Goal: Information Seeking & Learning: Compare options

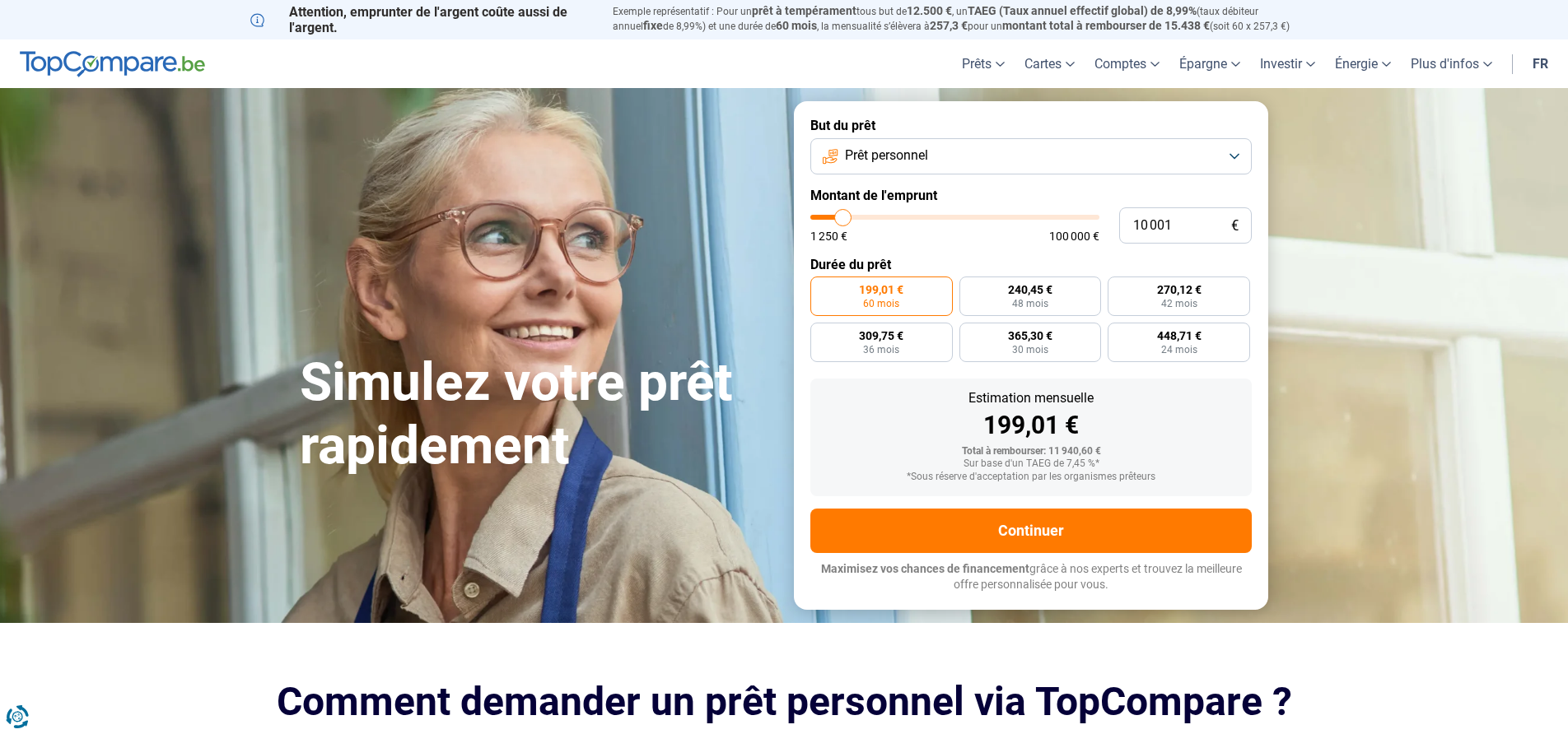
type input "9 500"
type input "9500"
click at [841, 218] on input "range" at bounding box center [955, 218] width 289 height 5
radio input "true"
click at [841, 218] on input "range" at bounding box center [955, 218] width 289 height 5
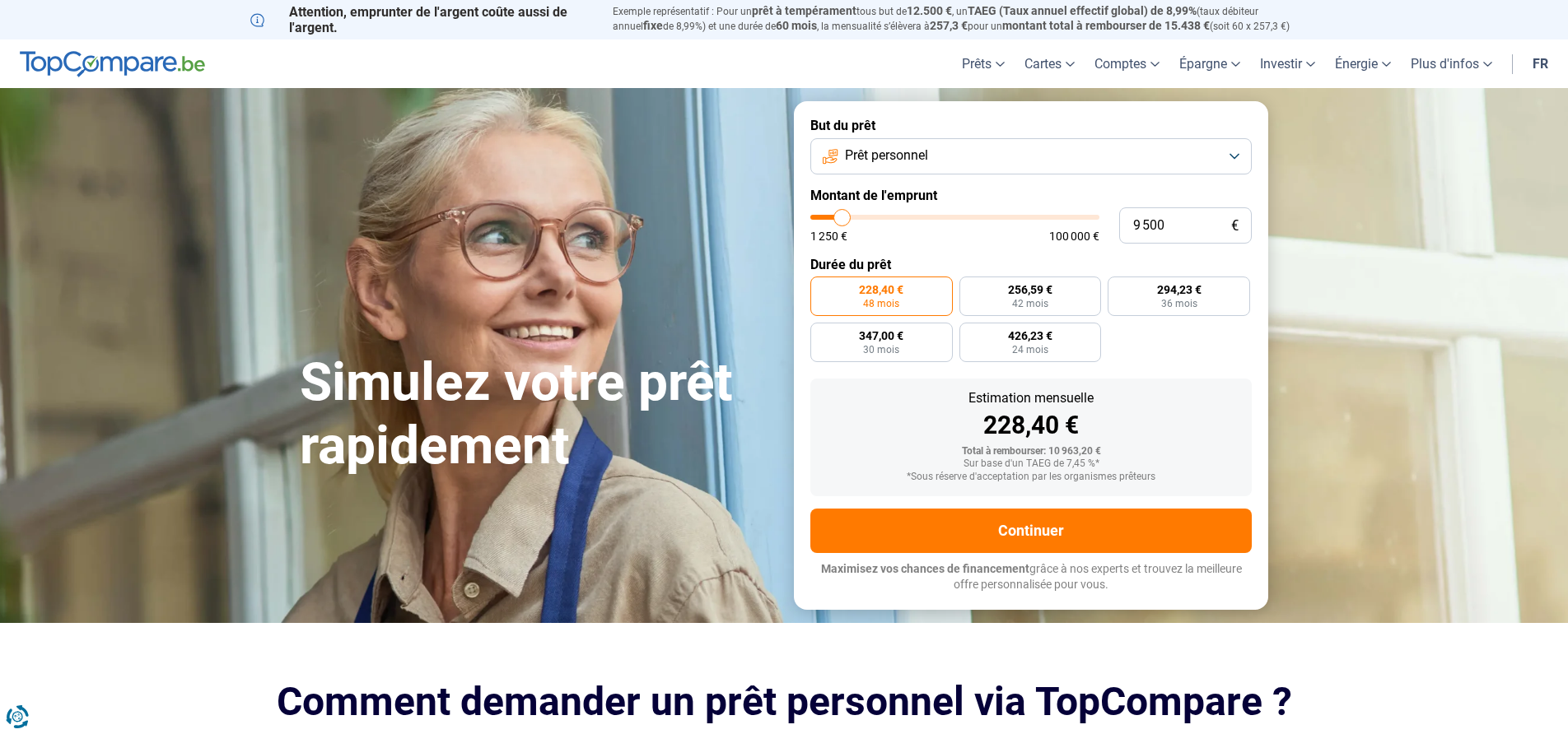
type input "13 500"
type input "13250"
click at [852, 218] on input "range" at bounding box center [955, 218] width 289 height 5
type input "13 250"
radio input "false"
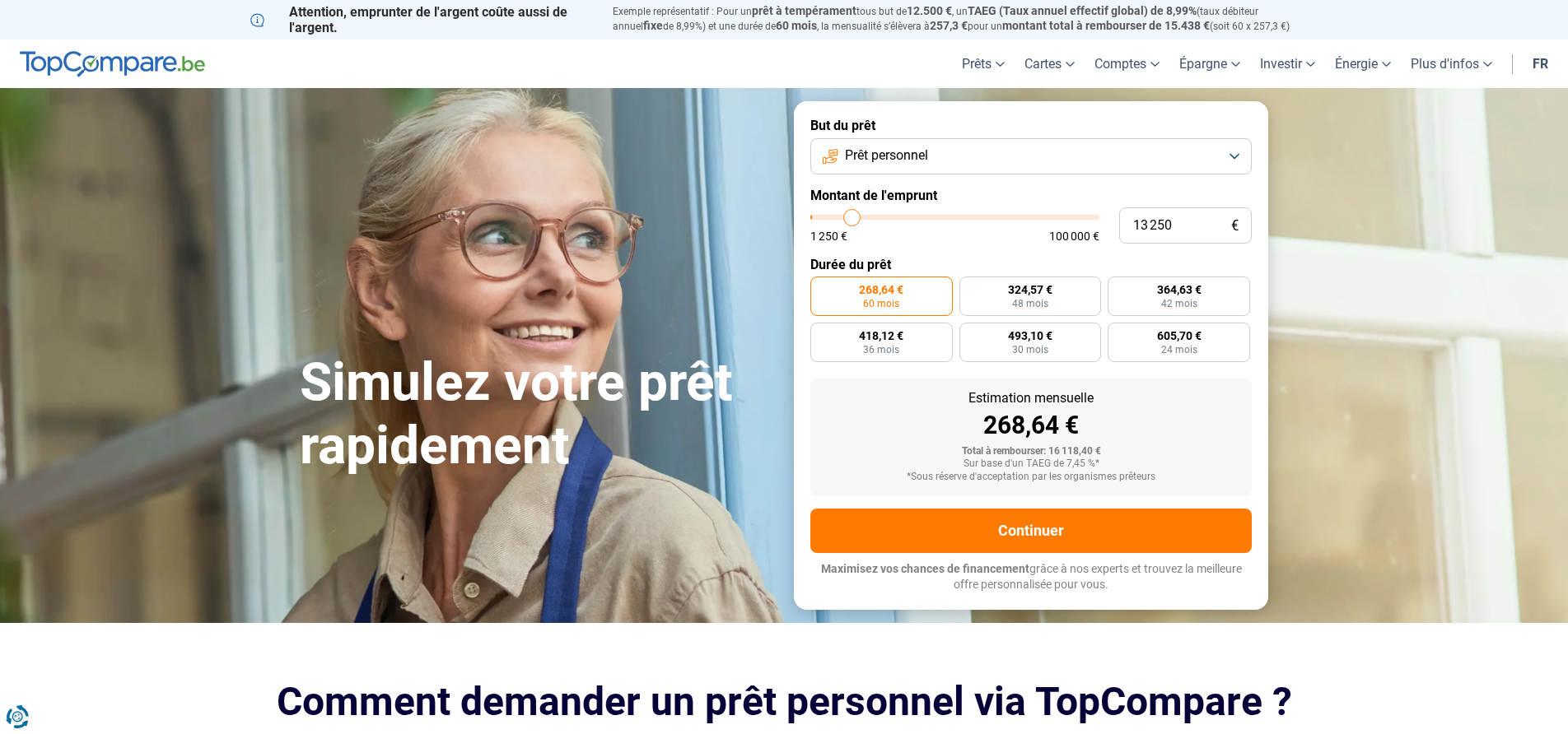
type input "1 750"
type input "1750"
click at [820, 218] on input "range" at bounding box center [955, 218] width 289 height 5
radio input "true"
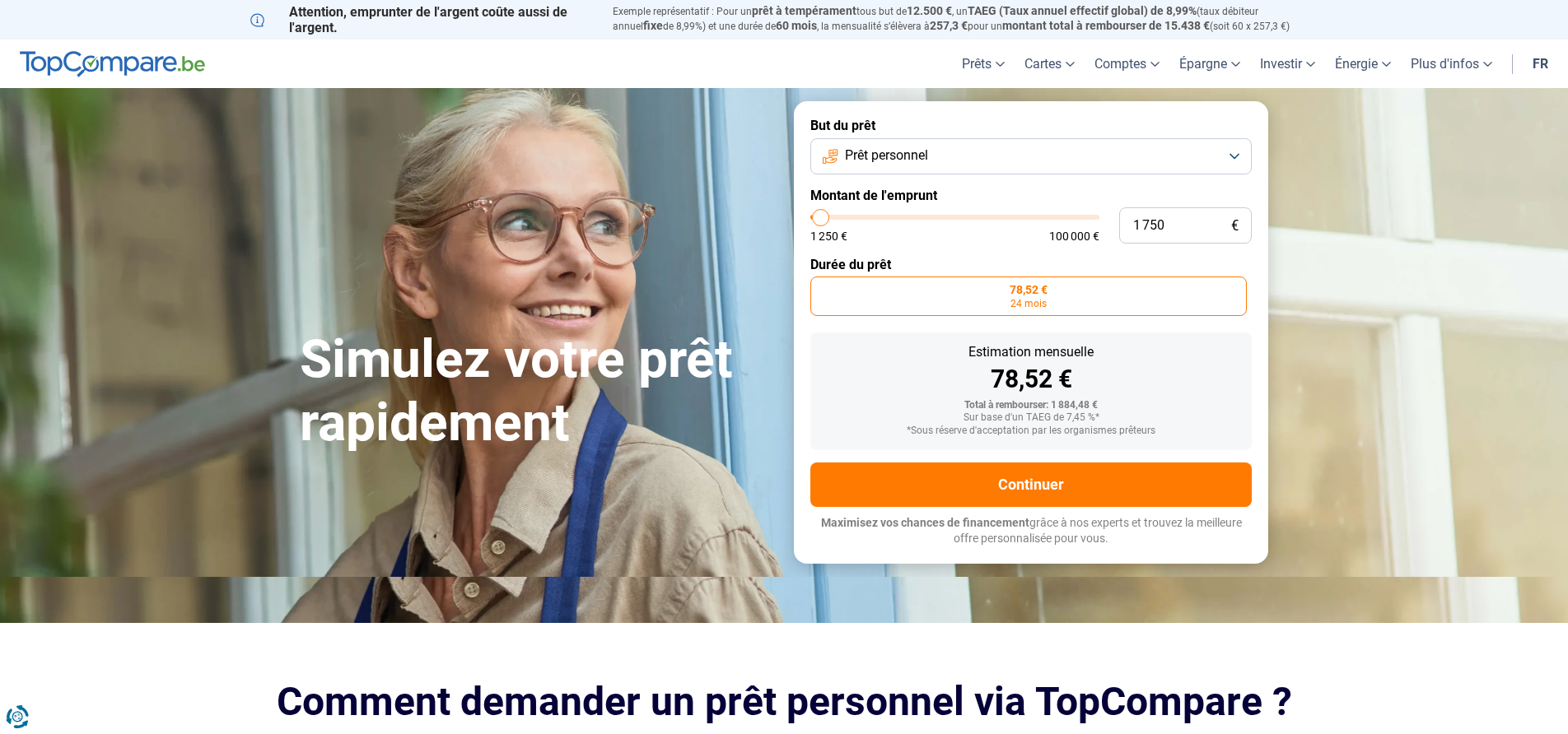
type input "5 750"
type input "5500"
click at [831, 219] on input "range" at bounding box center [955, 218] width 289 height 5
type input "5 500"
radio input "false"
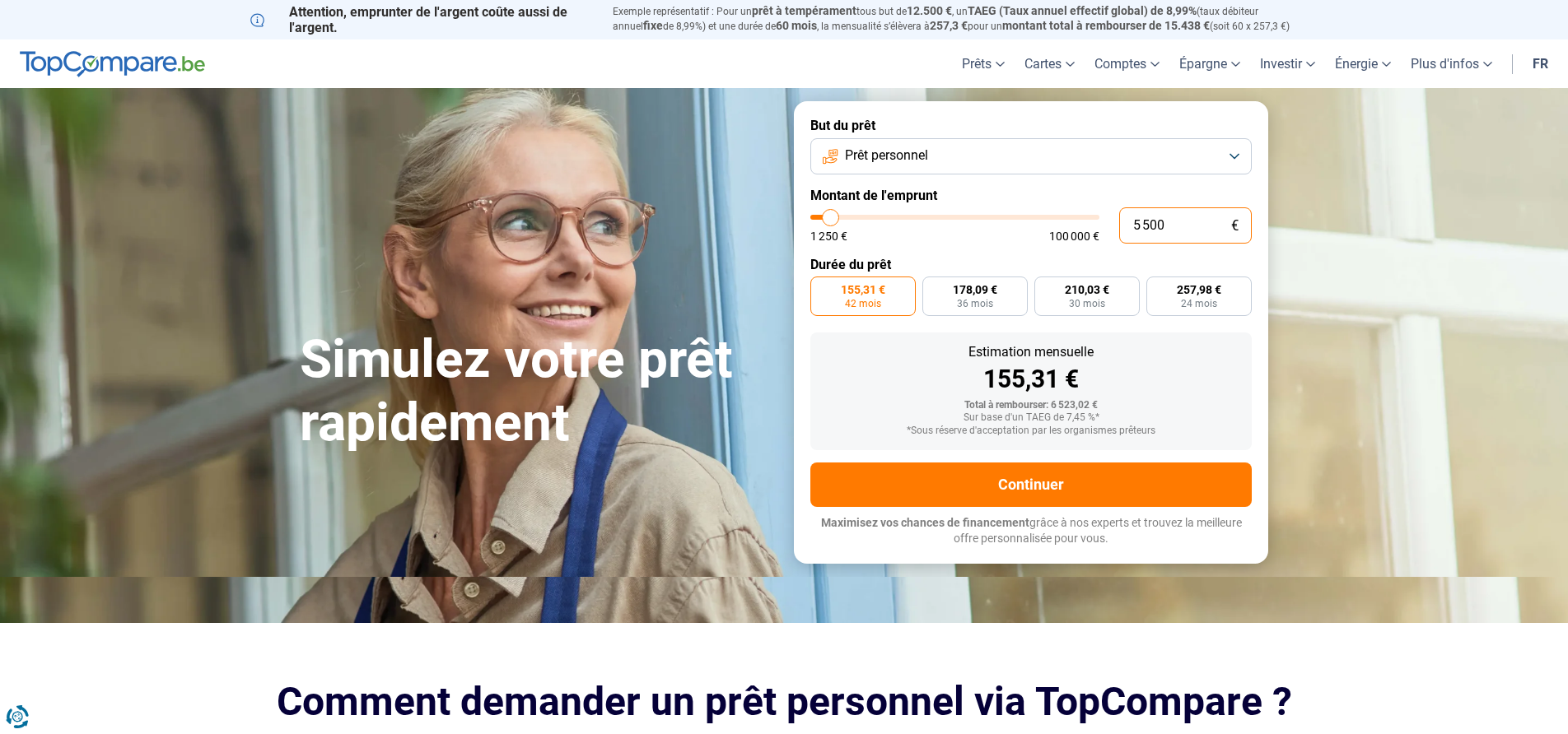
drag, startPoint x: 1173, startPoint y: 230, endPoint x: 1127, endPoint y: 228, distance: 46.0
click at [1127, 228] on input "5 500" at bounding box center [1184, 225] width 132 height 36
type input "3"
type input "1250"
type input "35"
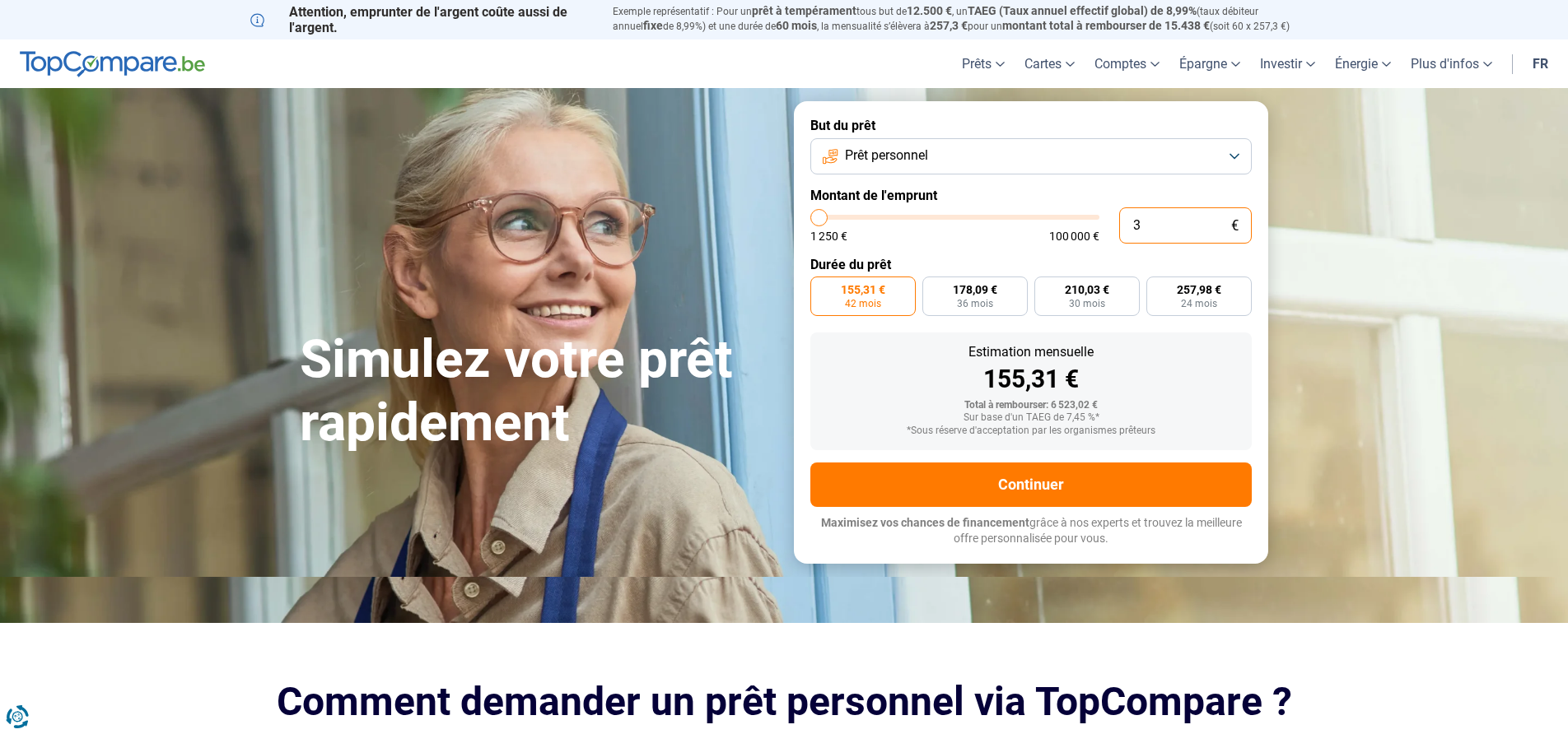
type input "1250"
type input "350"
type input "1250"
type input "3 500"
type input "3500"
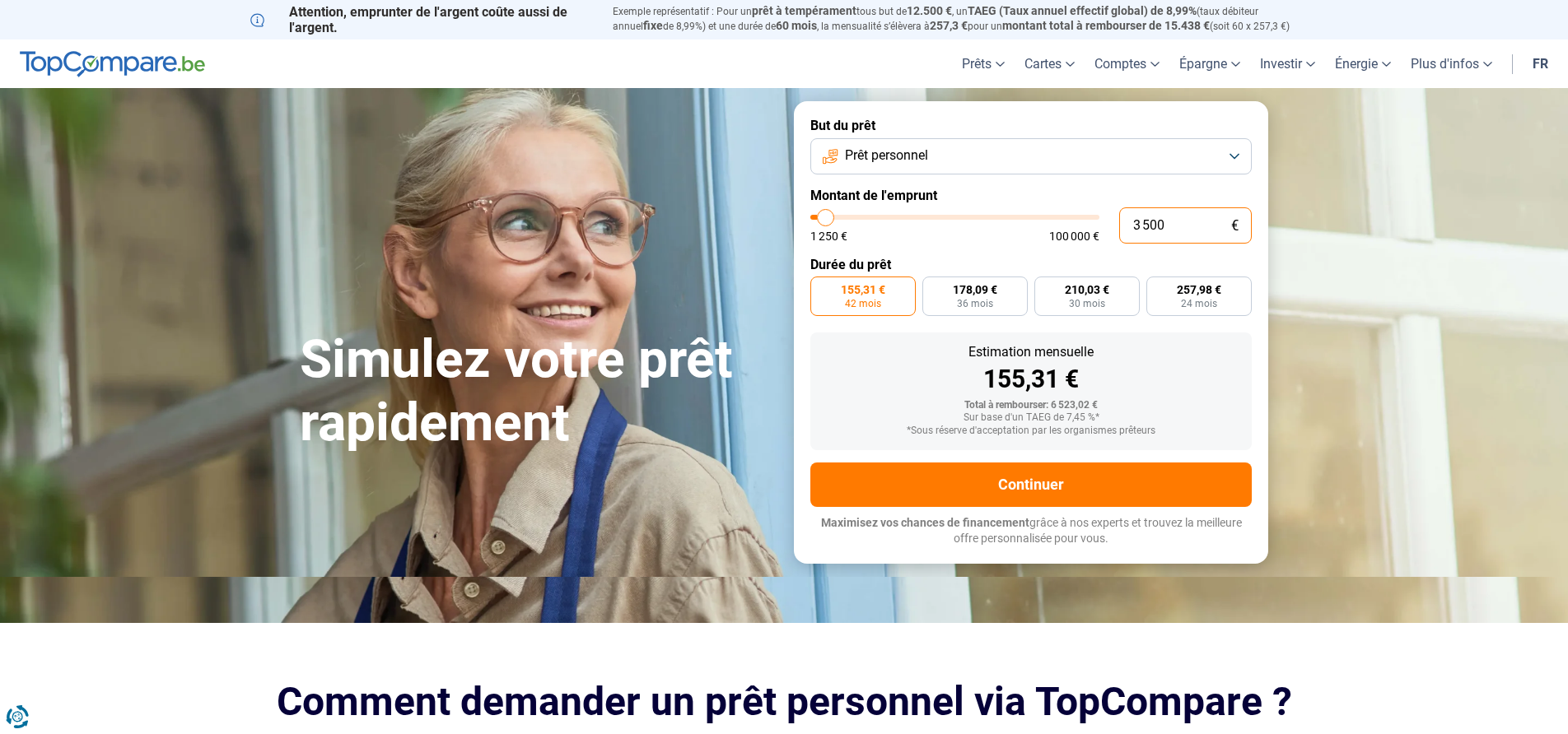
radio input "true"
drag, startPoint x: 1163, startPoint y: 219, endPoint x: 1190, endPoint y: 219, distance: 27.0
click at [1160, 219] on input "3 500" at bounding box center [1184, 225] width 132 height 36
drag, startPoint x: 1184, startPoint y: 223, endPoint x: 1141, endPoint y: 224, distance: 43.0
click at [1141, 224] on input "3 500" at bounding box center [1184, 225] width 132 height 36
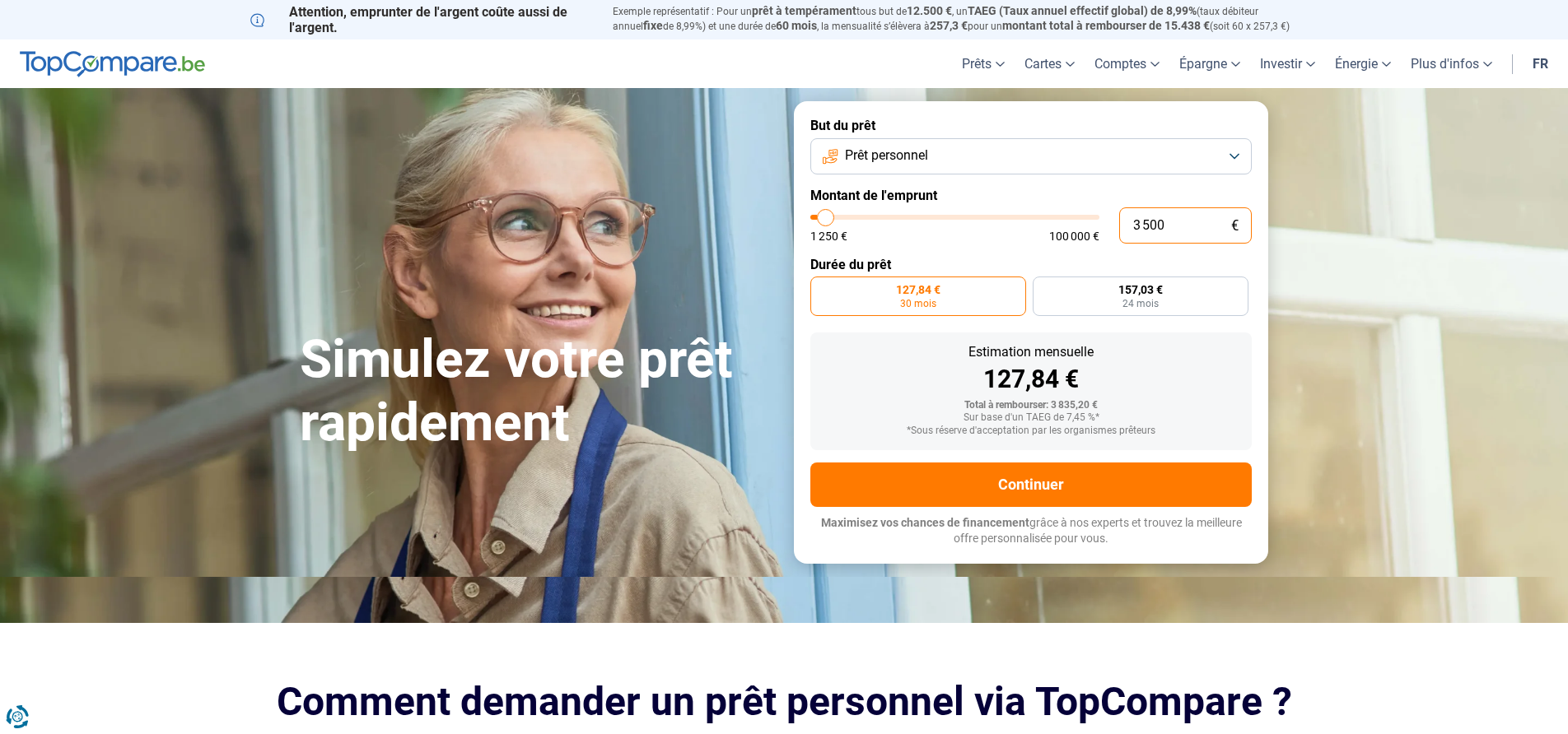
type input "3"
type input "1250"
type input "0"
type input "1250"
type input "4"
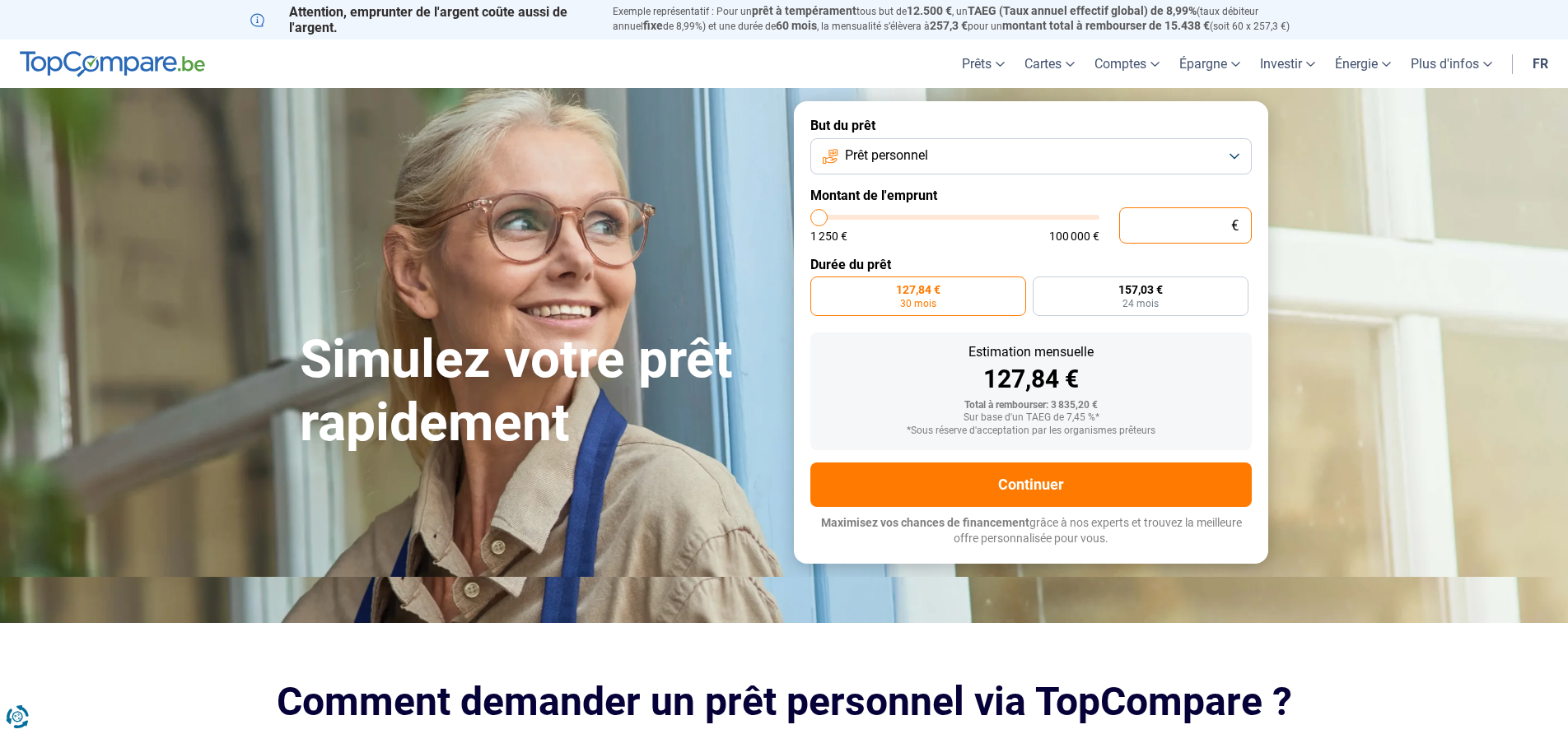
type input "1250"
type input "40"
type input "1250"
type input "400"
type input "1250"
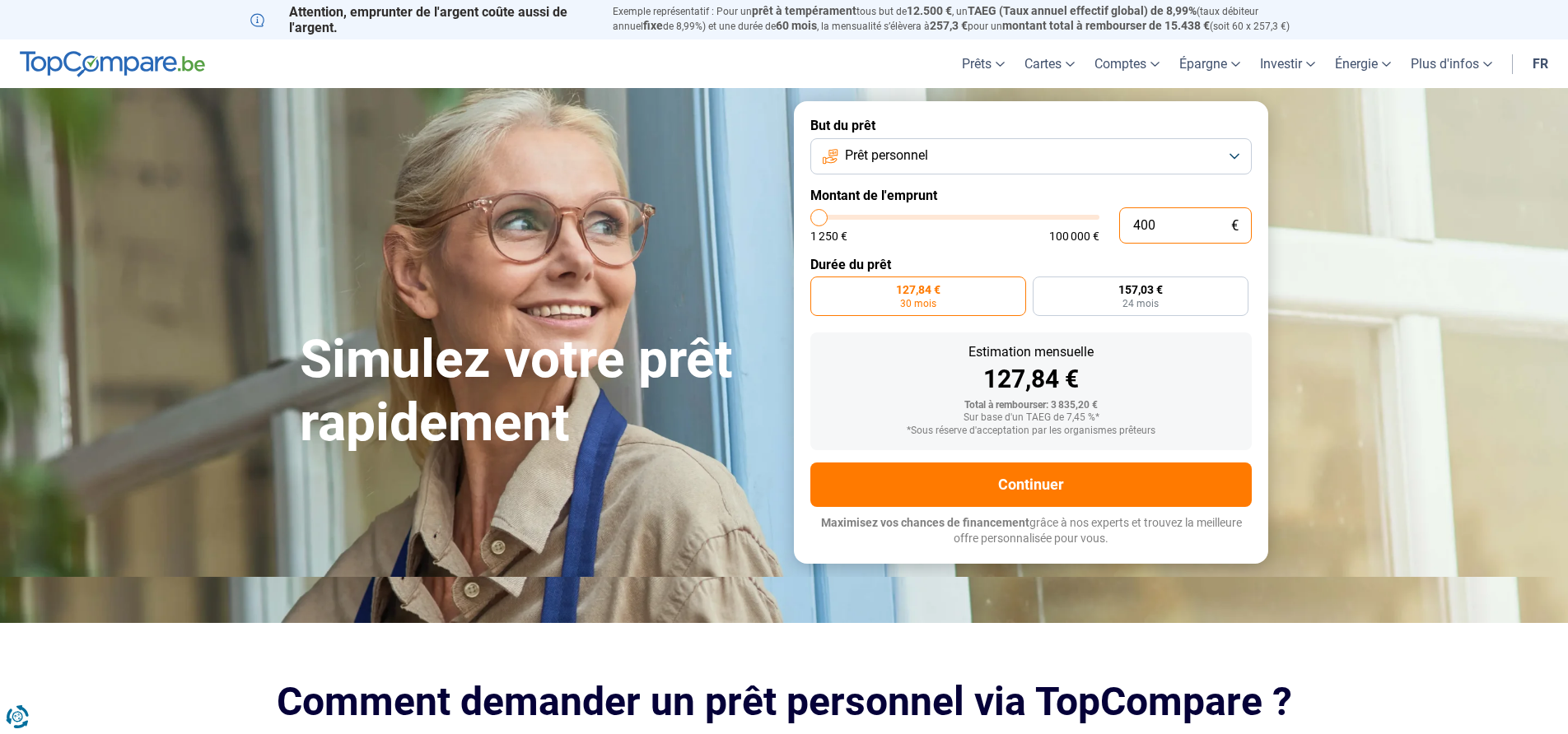
type input "4 000"
type input "4000"
radio input "false"
type input "4 000"
click at [905, 298] on label "123,89 € 36 mois" at bounding box center [881, 296] width 143 height 40
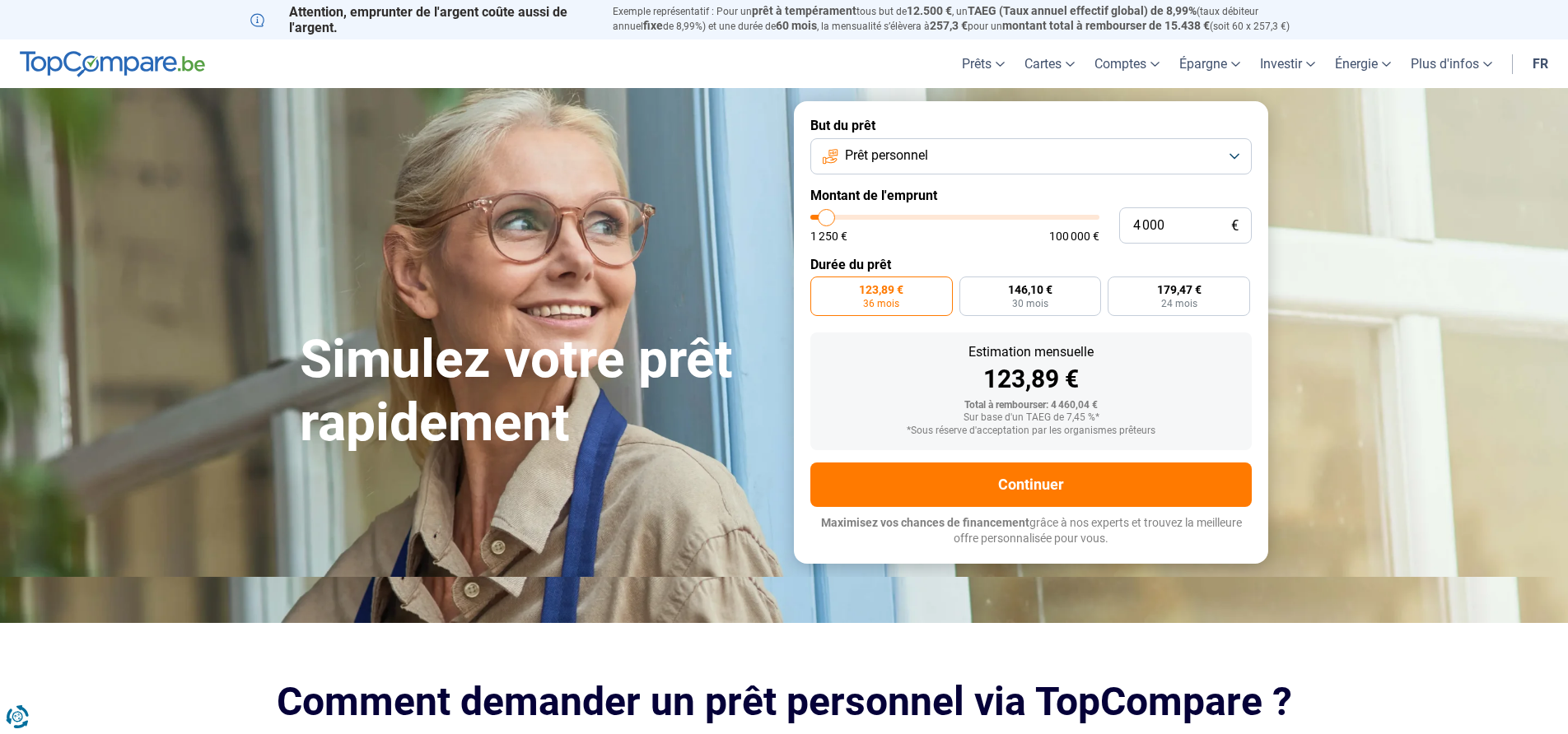
click at [821, 288] on input "123,89 € 36 mois" at bounding box center [816, 282] width 10 height 10
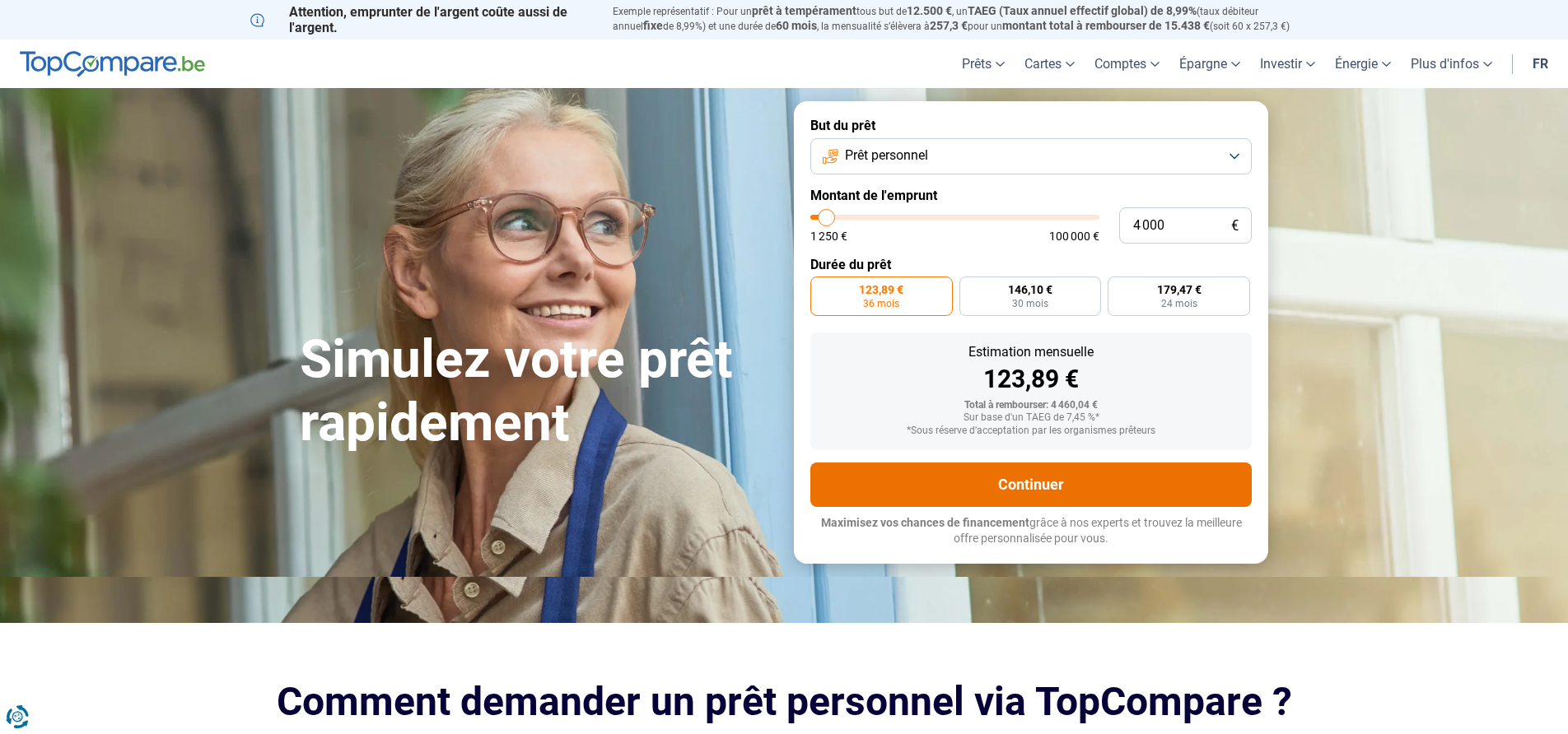
click at [1027, 478] on button "Continuer" at bounding box center [1031, 484] width 441 height 44
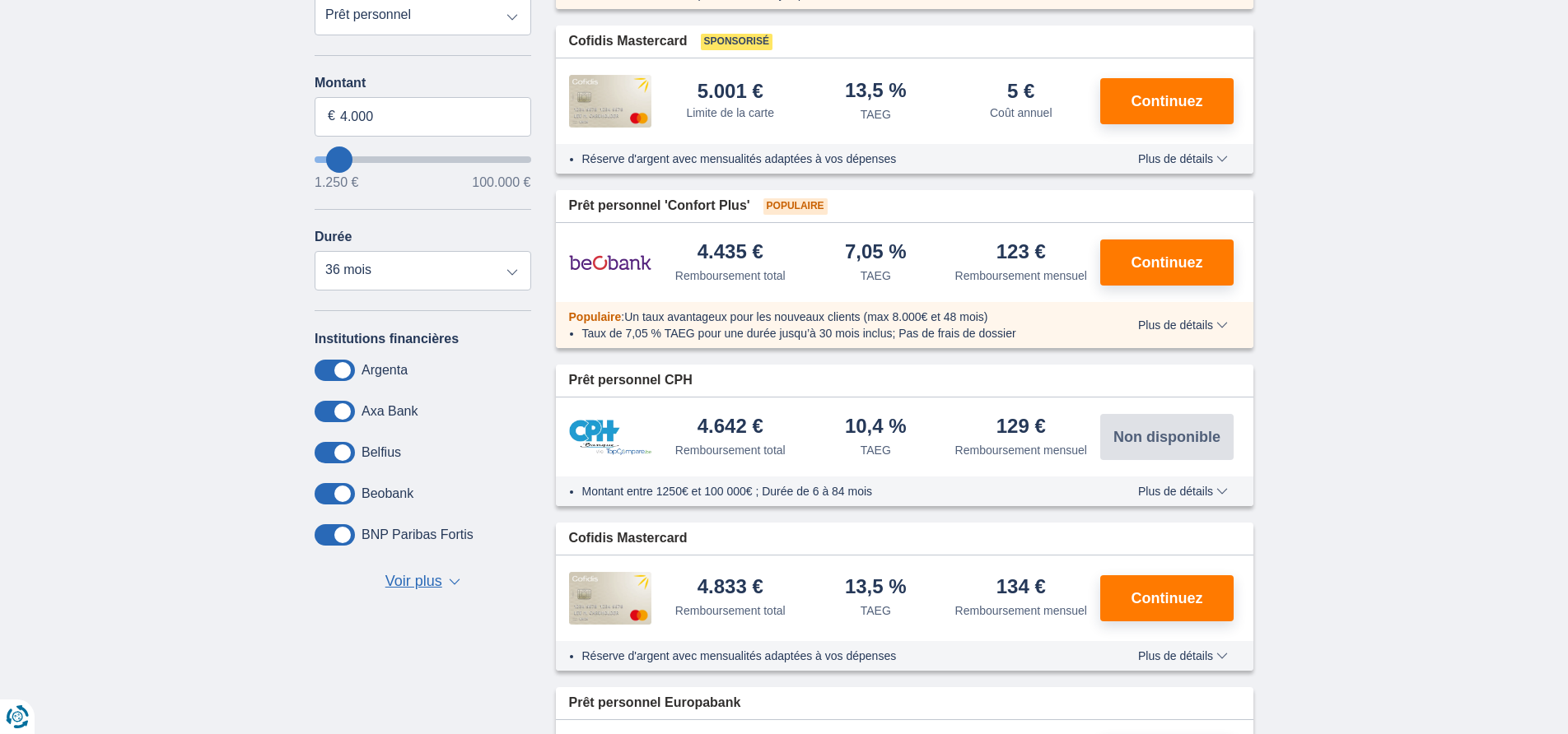
scroll to position [336, 0]
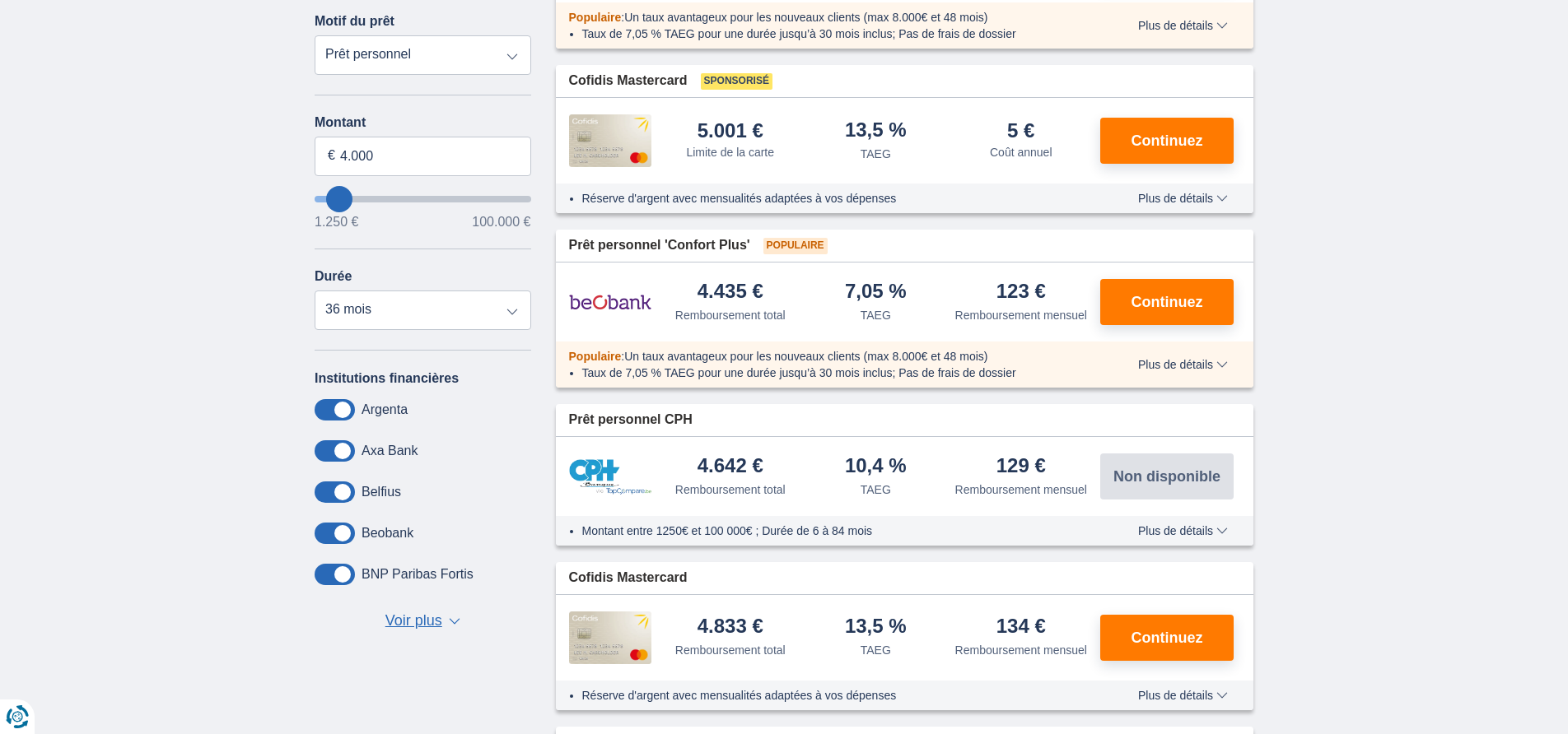
click at [1177, 201] on span "Plus de détails" at bounding box center [1183, 198] width 90 height 11
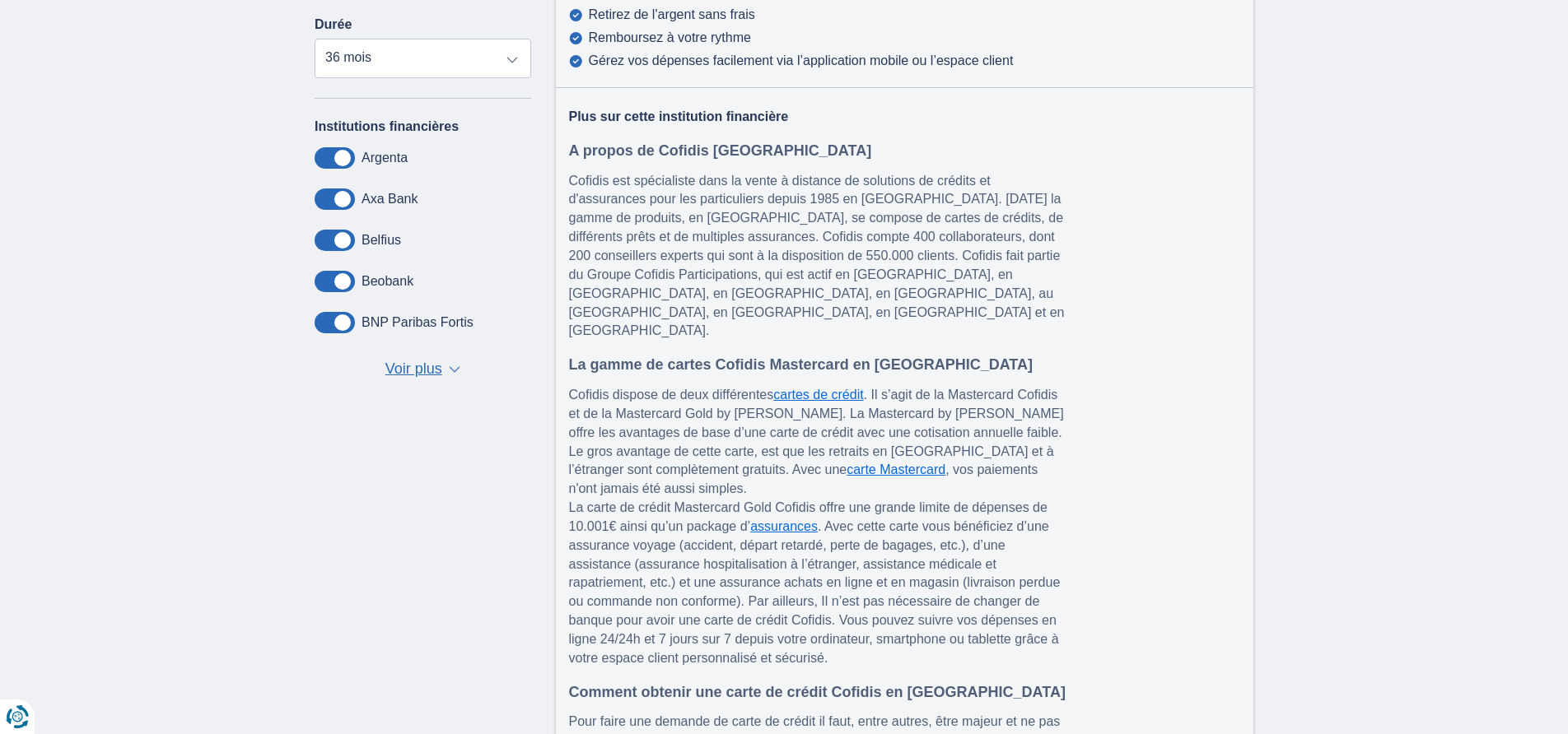
scroll to position [252, 0]
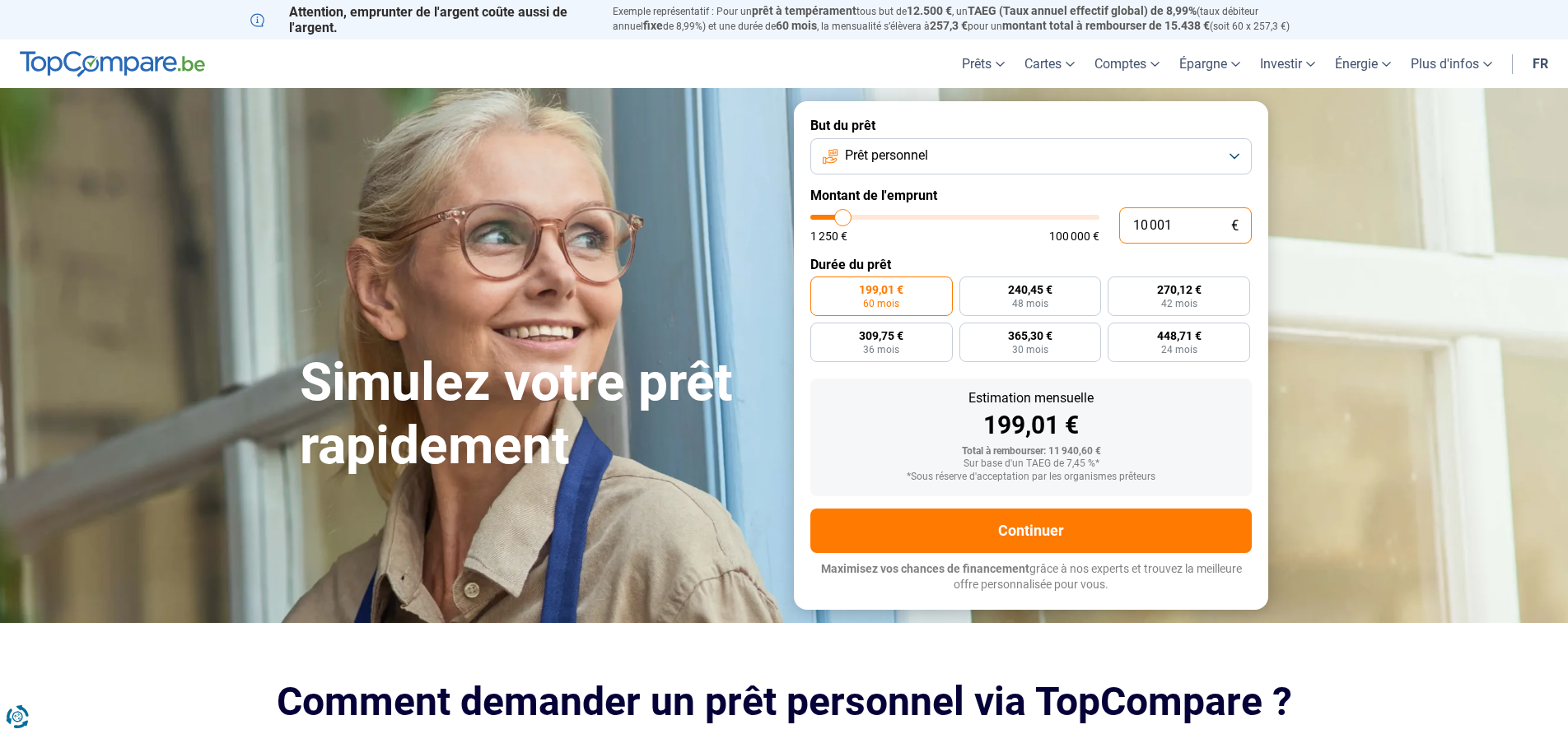
drag, startPoint x: 1187, startPoint y: 220, endPoint x: 1120, endPoint y: 224, distance: 67.1
click at [1120, 225] on input "10 001" at bounding box center [1184, 225] width 132 height 36
type input "4"
type input "1250"
type input "40"
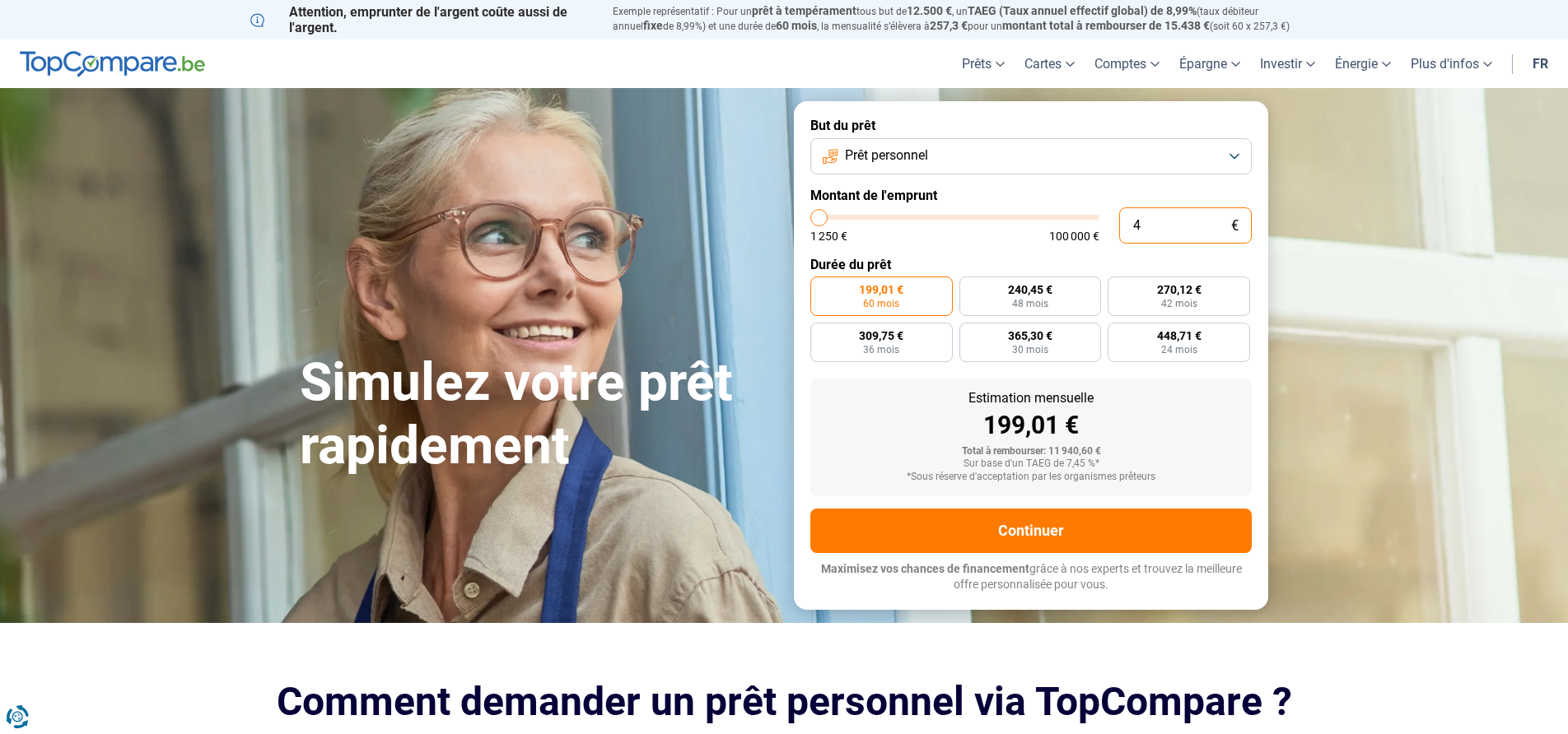
type input "1250"
type input "400"
type input "1250"
type input "4 000"
type input "4000"
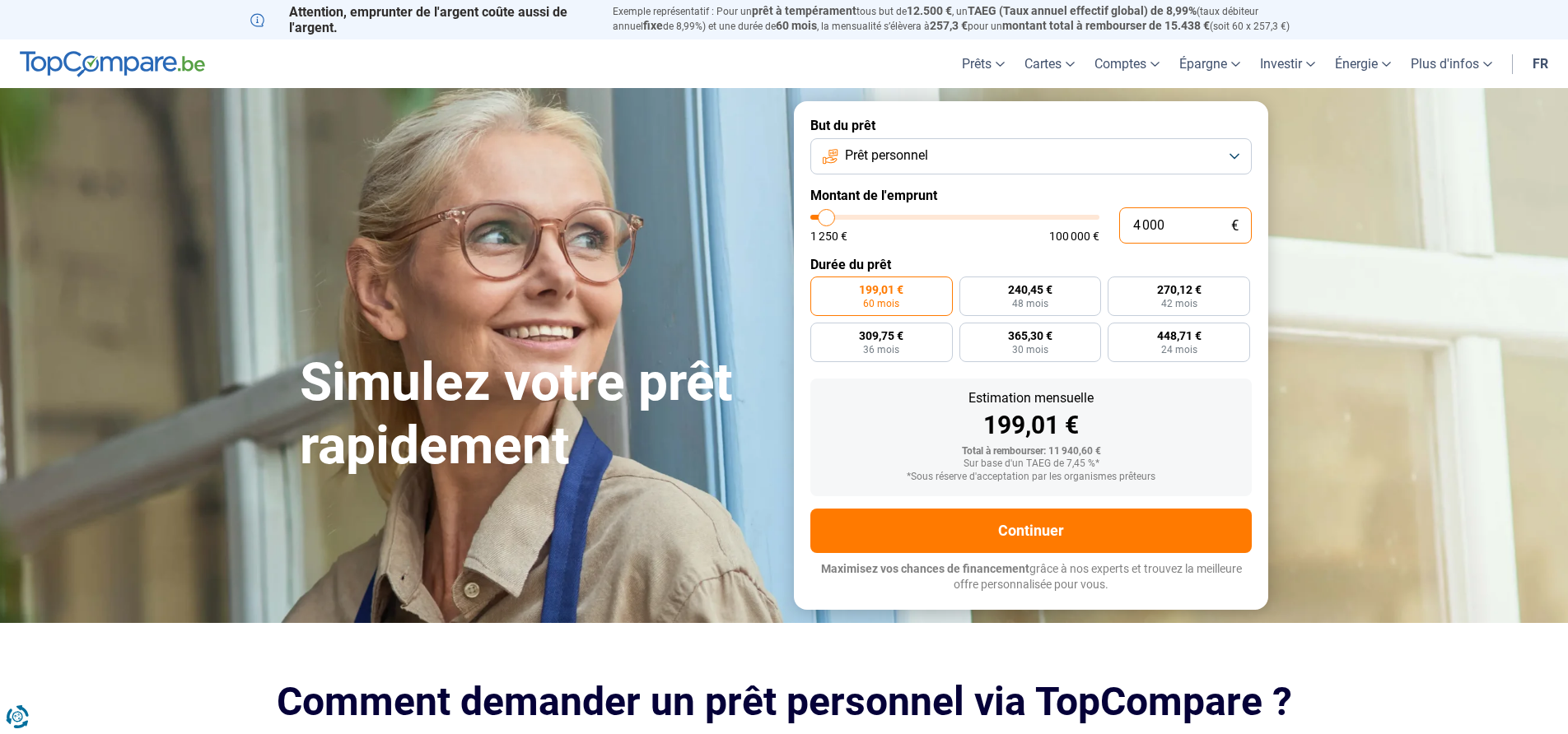
radio input "true"
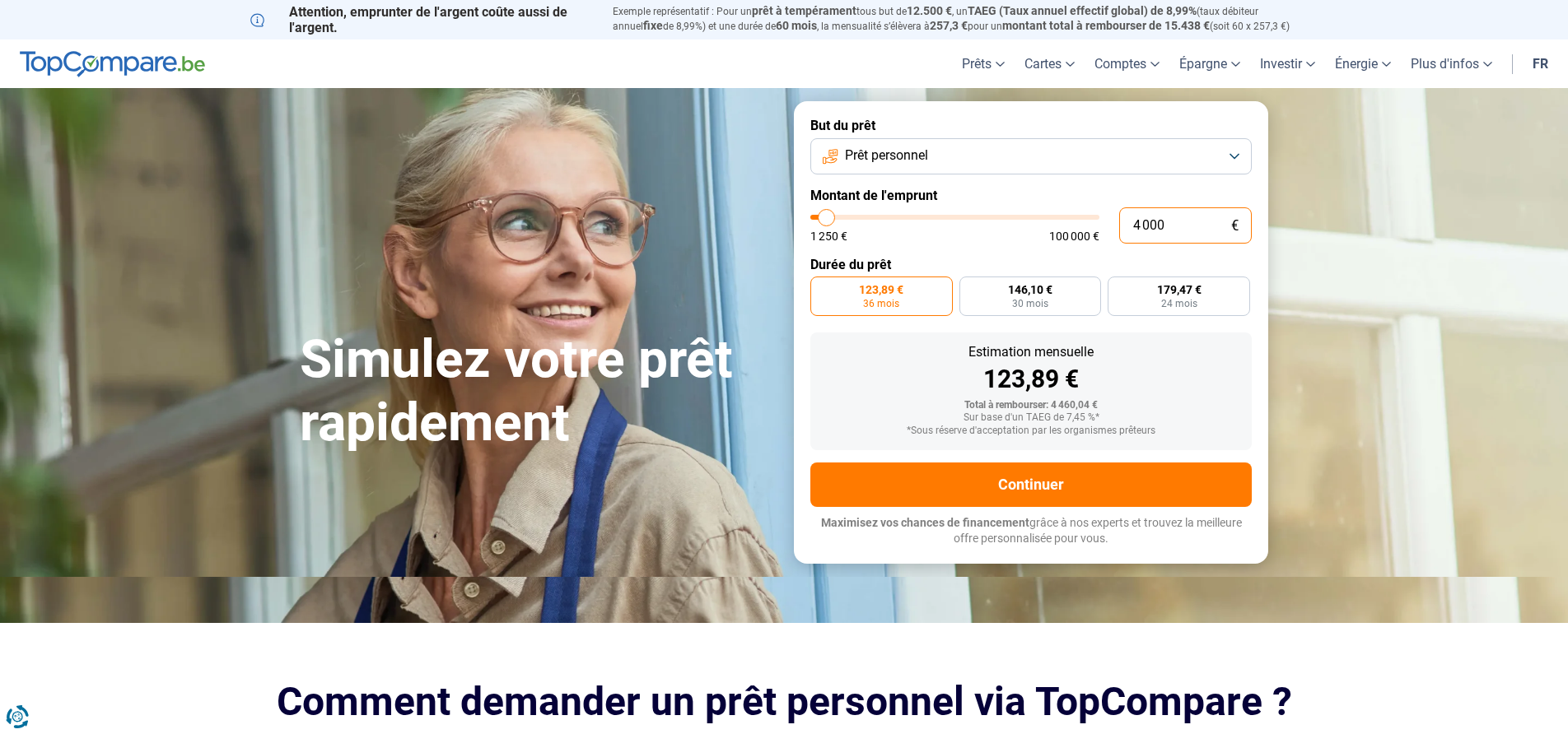
type input "4 000"
click at [1061, 512] on form "But du prêt Prêt personnel Montant de l'emprunt 4 000 € 1 250 € 100 000 € Durée…" at bounding box center [1031, 332] width 474 height 462
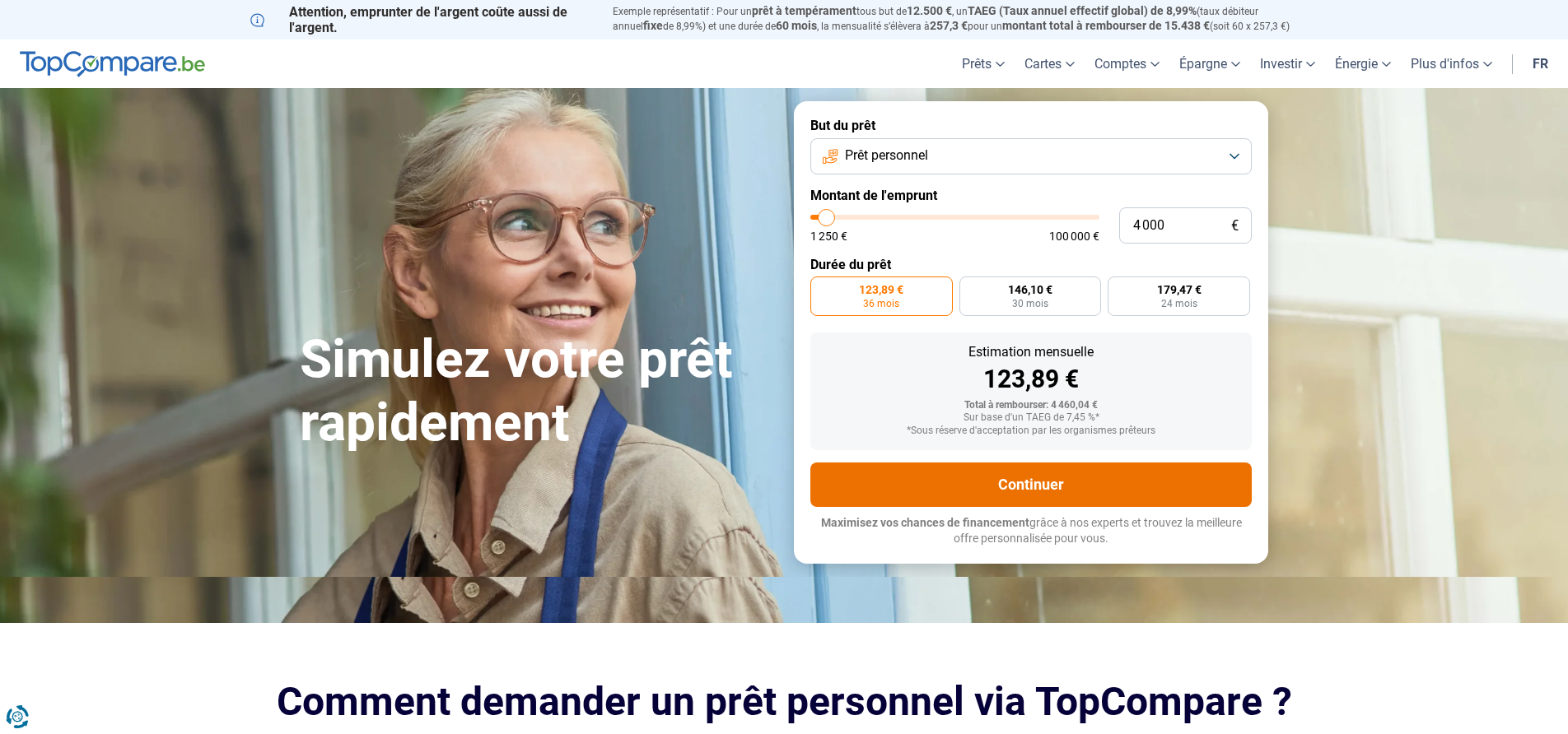
click at [1061, 493] on button "Continuer" at bounding box center [1031, 484] width 441 height 44
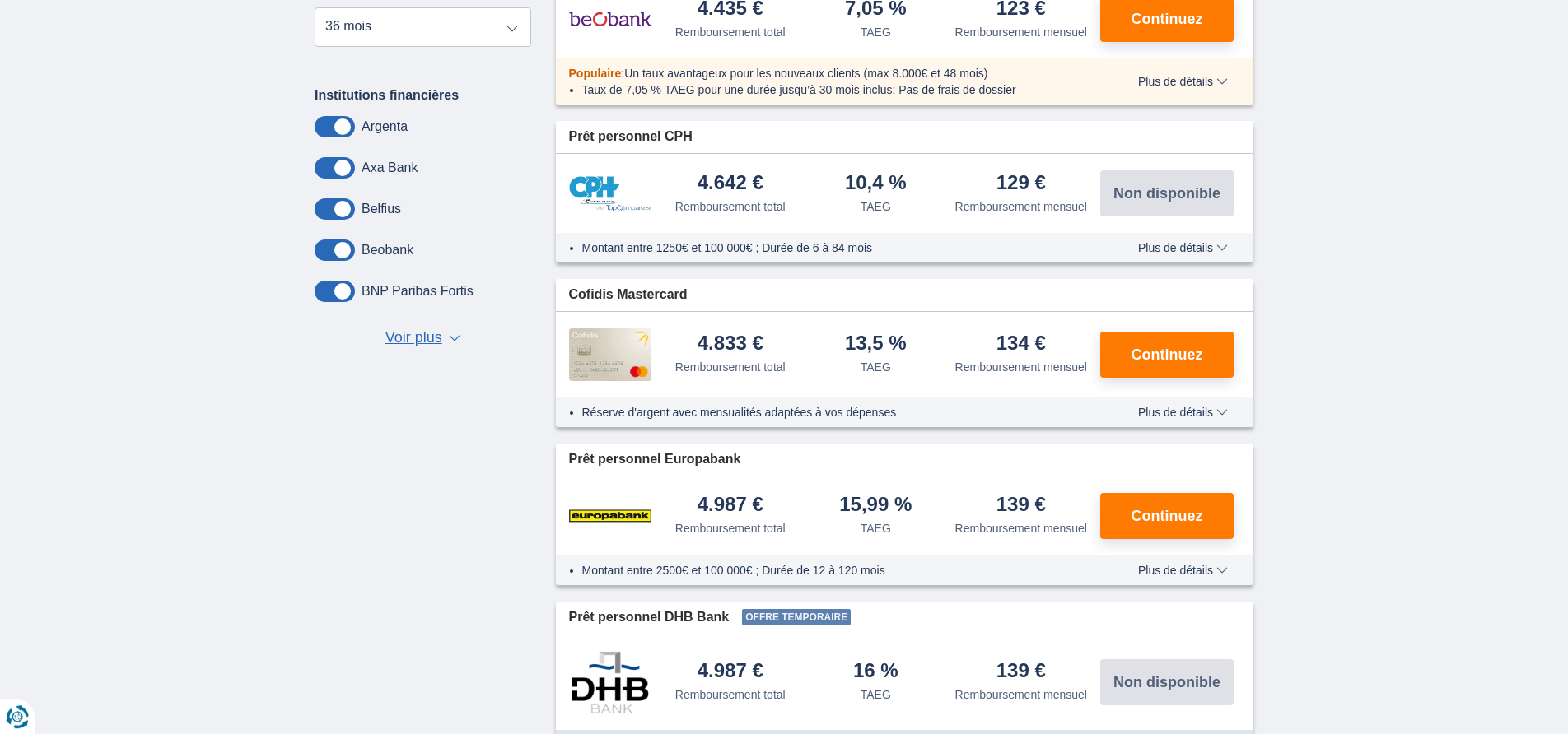
scroll to position [672, 0]
